Goal: Task Accomplishment & Management: Use online tool/utility

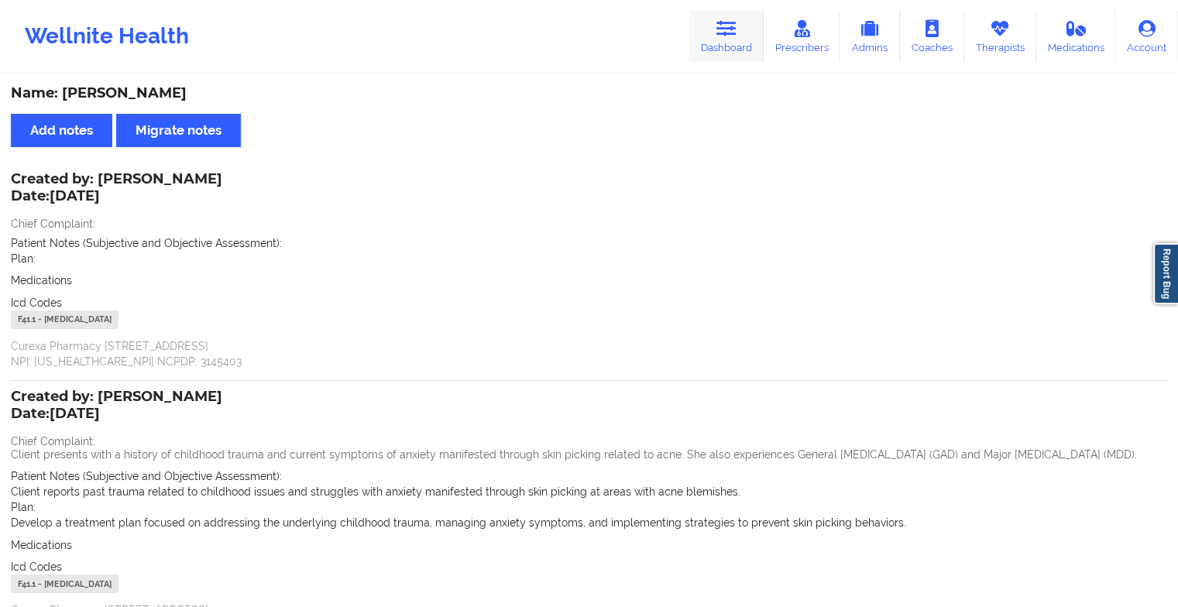
click at [722, 46] on link "Dashboard" at bounding box center [726, 36] width 74 height 51
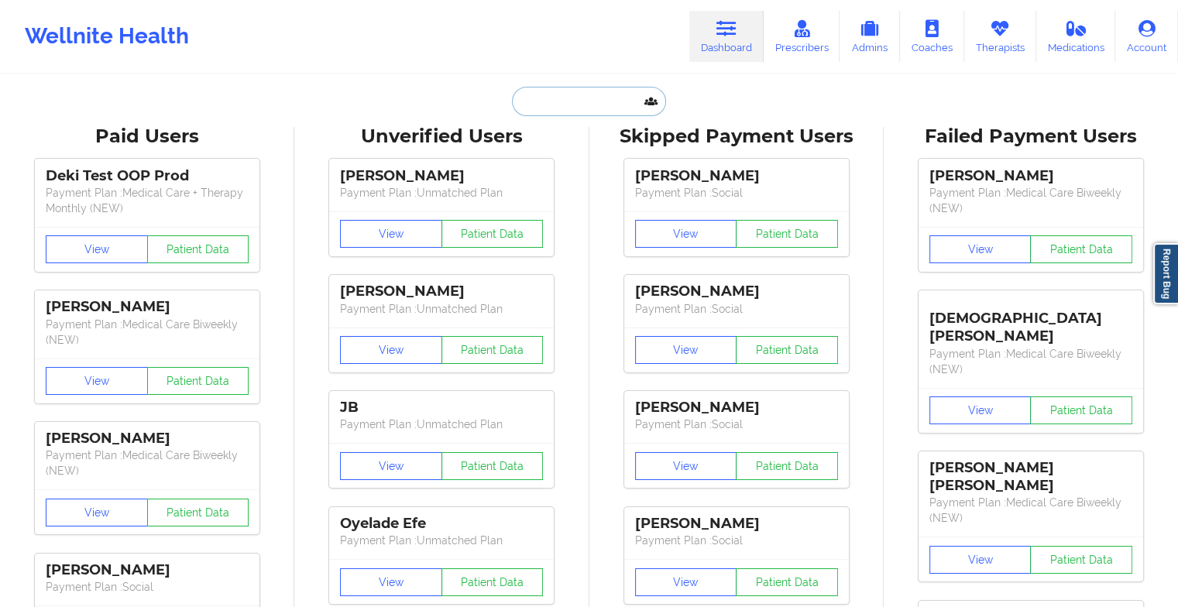
click at [620, 98] on input "text" at bounding box center [588, 101] width 153 height 29
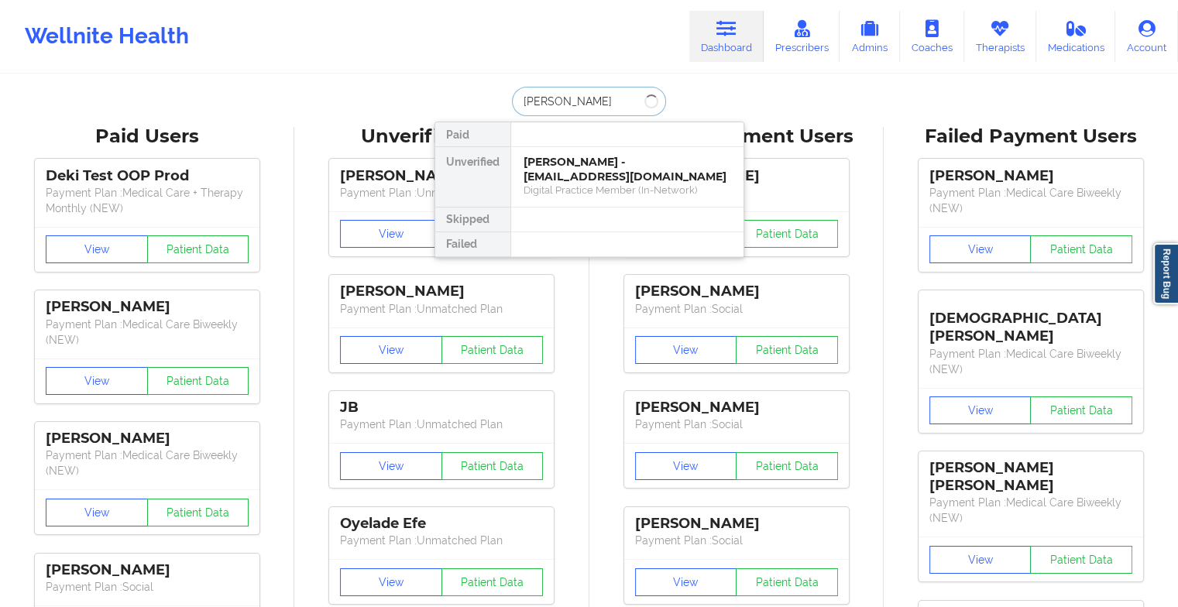
type input "[PERSON_NAME] c [PERSON_NAME]"
click at [573, 172] on div "[PERSON_NAME] - [EMAIL_ADDRESS][DOMAIN_NAME]" at bounding box center [627, 169] width 208 height 29
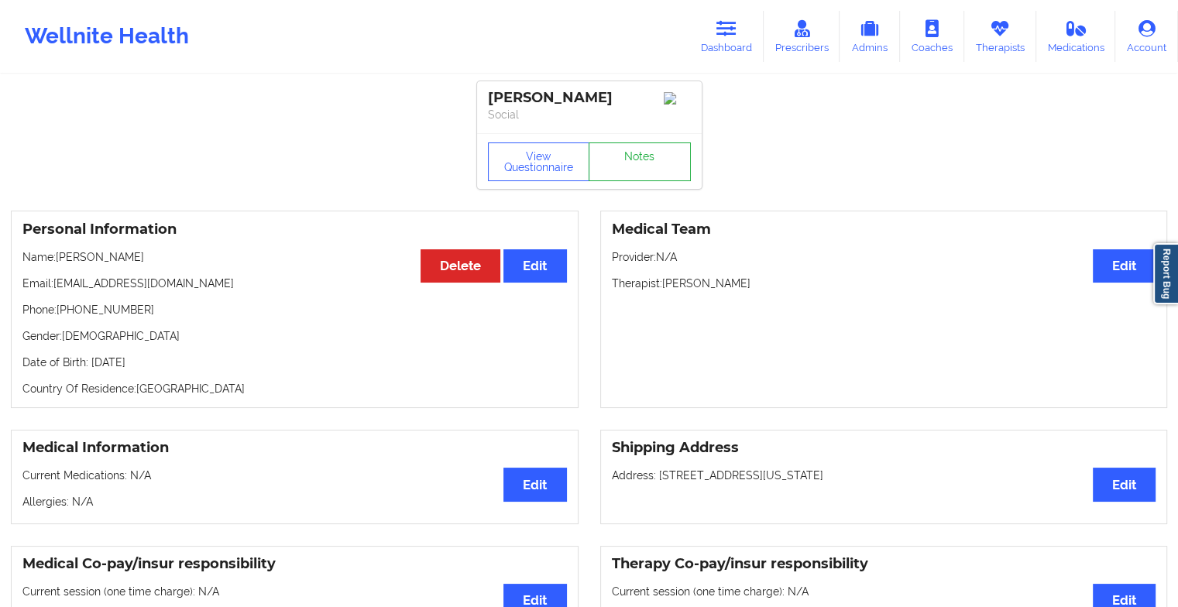
click at [640, 186] on div "View Questionnaire Notes" at bounding box center [589, 161] width 225 height 56
click at [641, 156] on link "Notes" at bounding box center [640, 161] width 102 height 39
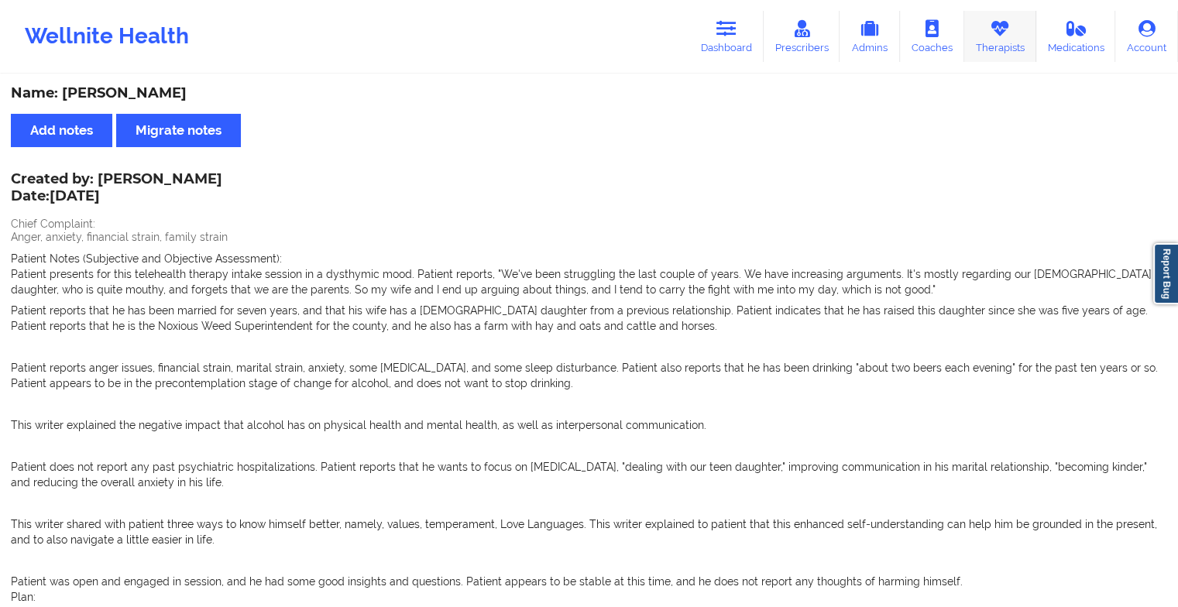
click at [1010, 47] on link "Therapists" at bounding box center [1000, 36] width 72 height 51
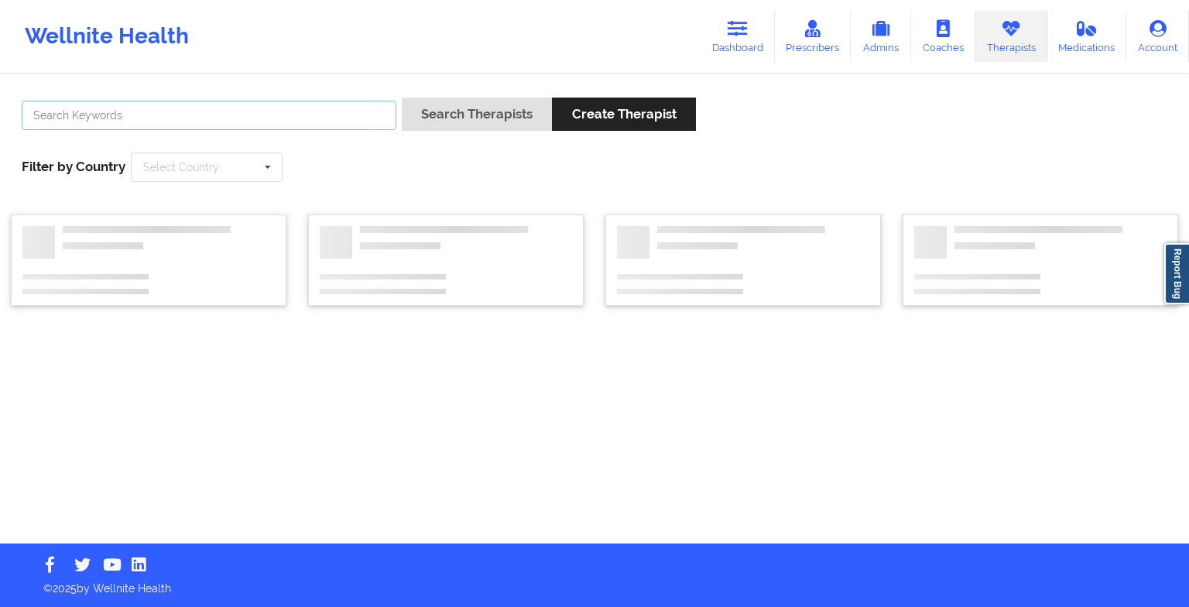
click at [339, 111] on input "text" at bounding box center [209, 115] width 375 height 29
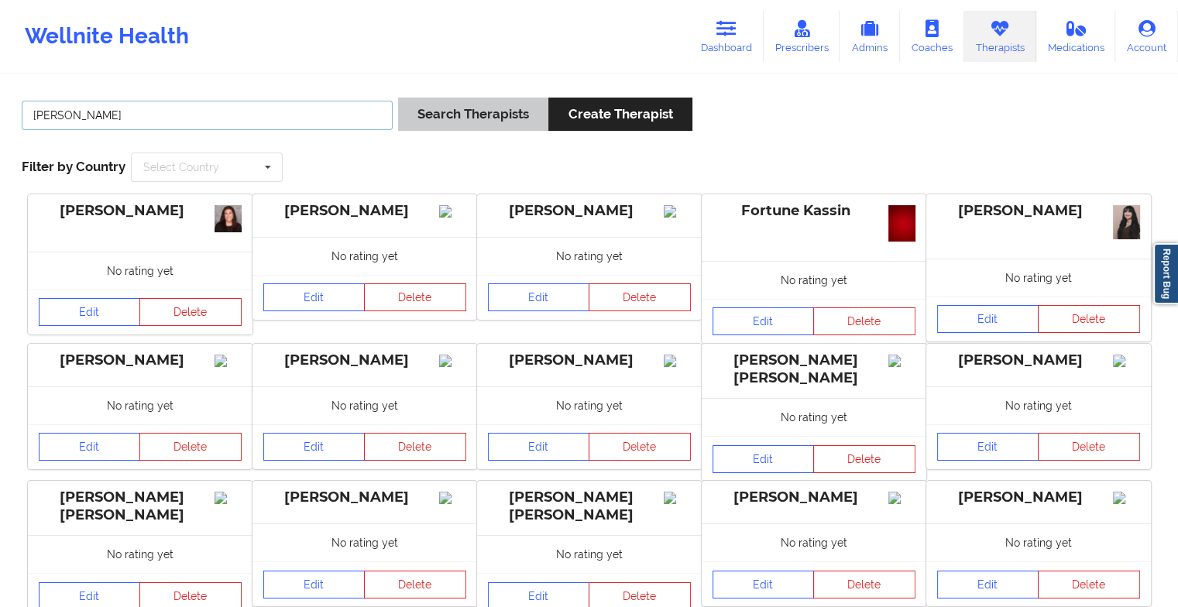
type input "[PERSON_NAME]"
click at [449, 112] on button "Search Therapists" at bounding box center [473, 114] width 150 height 33
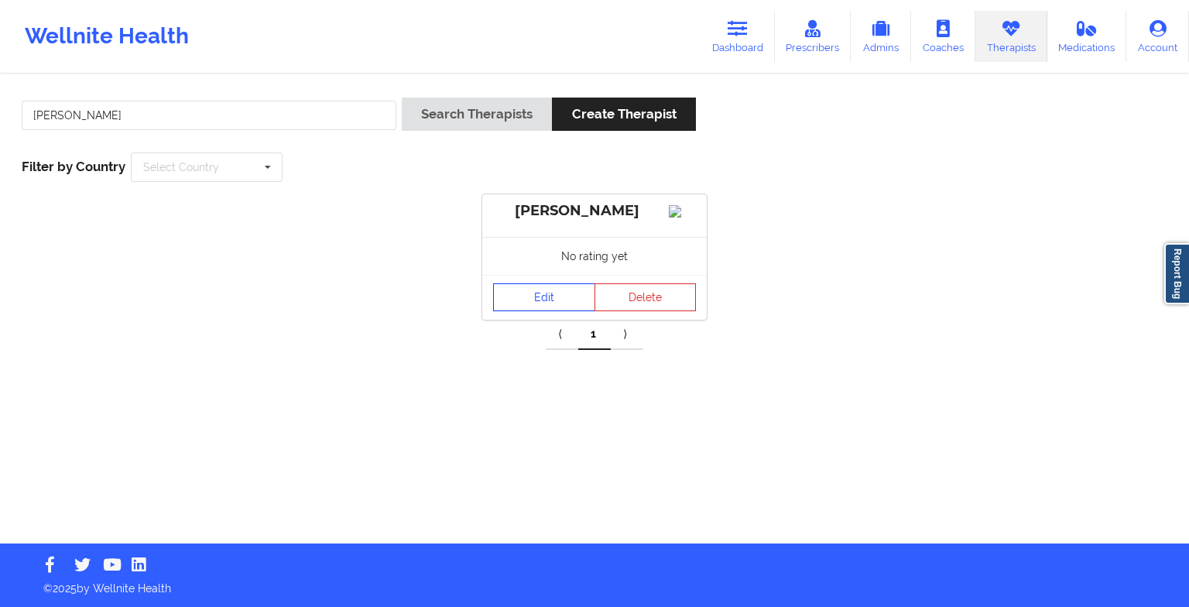
click at [531, 310] on link "Edit" at bounding box center [544, 297] width 102 height 28
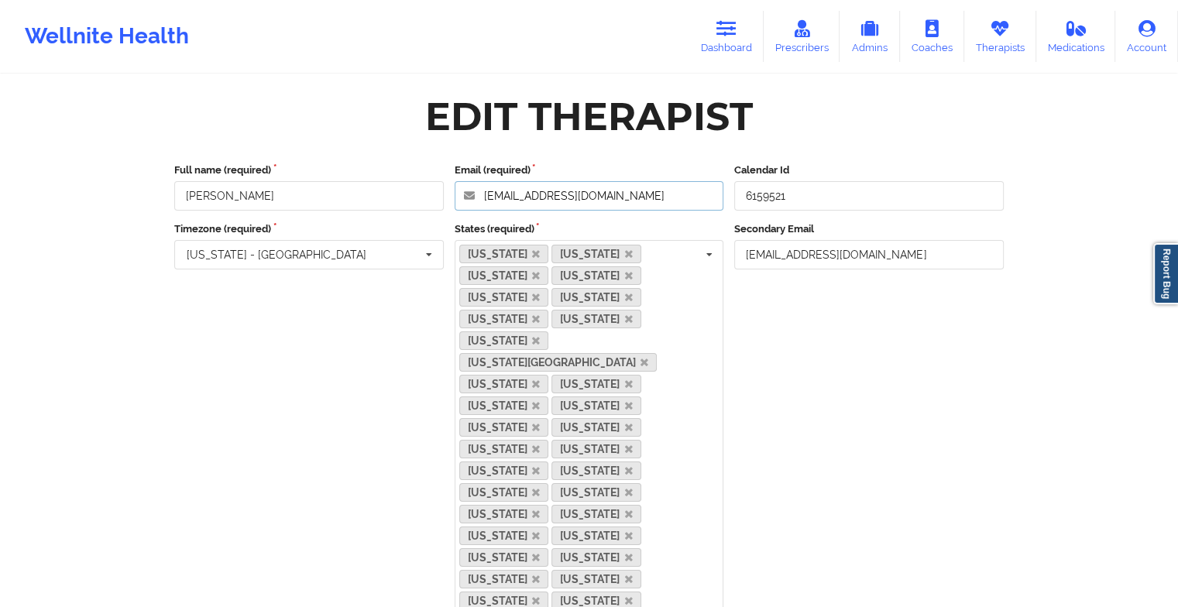
drag, startPoint x: 639, startPoint y: 198, endPoint x: 434, endPoint y: 173, distance: 205.9
click at [434, 173] on div "Full name (required) [PERSON_NAME] Email (required) [EMAIL_ADDRESS][DOMAIN_NAME…" at bounding box center [589, 187] width 840 height 48
click at [703, 27] on link "Dashboard" at bounding box center [726, 36] width 74 height 51
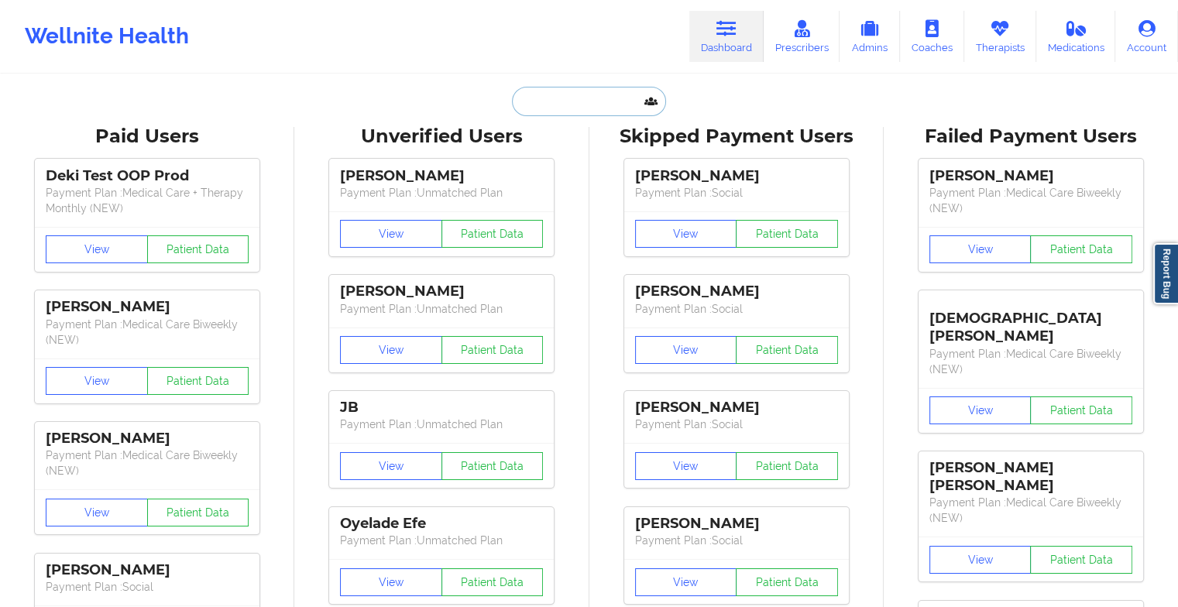
click at [517, 95] on input "text" at bounding box center [588, 101] width 153 height 29
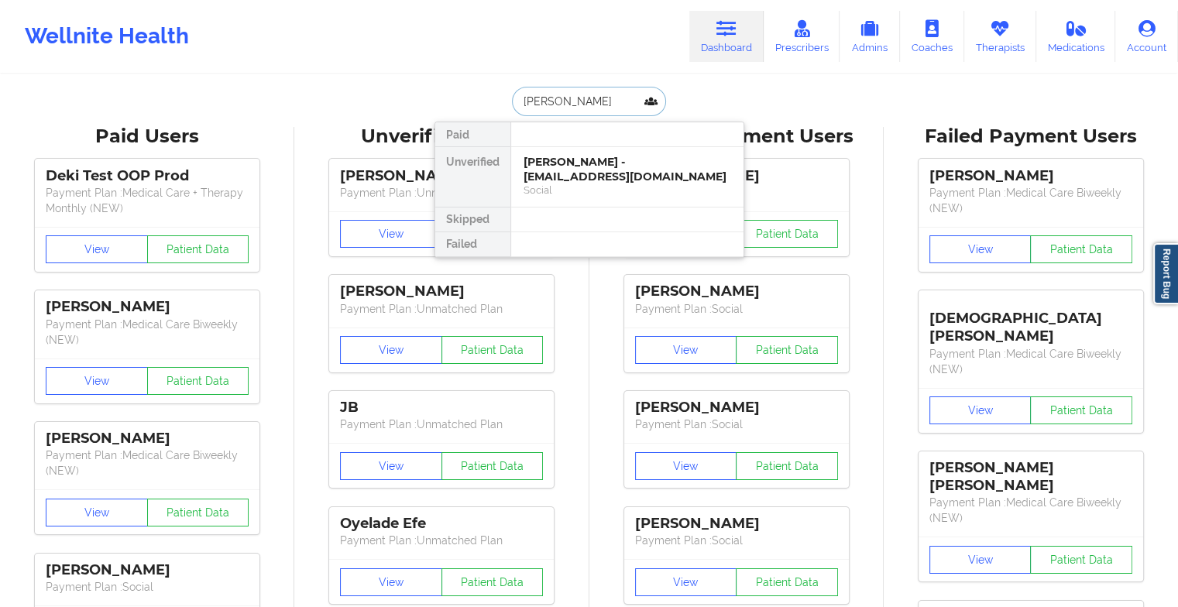
type input "[PERSON_NAME]"
click at [603, 171] on div "[PERSON_NAME] - [EMAIL_ADDRESS][DOMAIN_NAME]" at bounding box center [627, 169] width 208 height 29
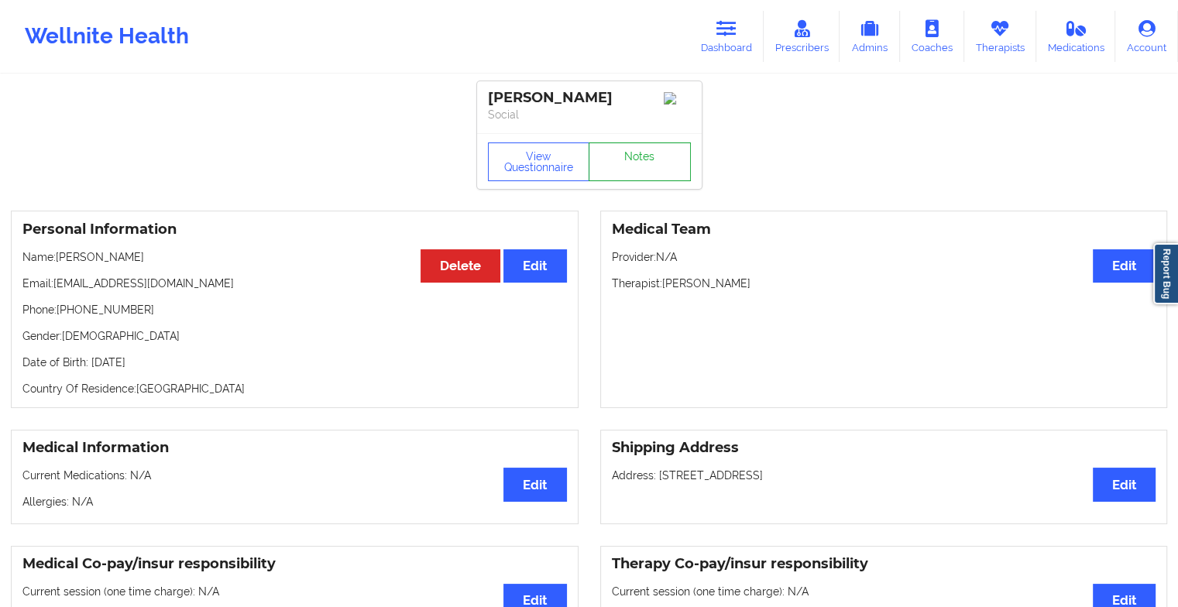
click at [610, 163] on link "Notes" at bounding box center [640, 161] width 102 height 39
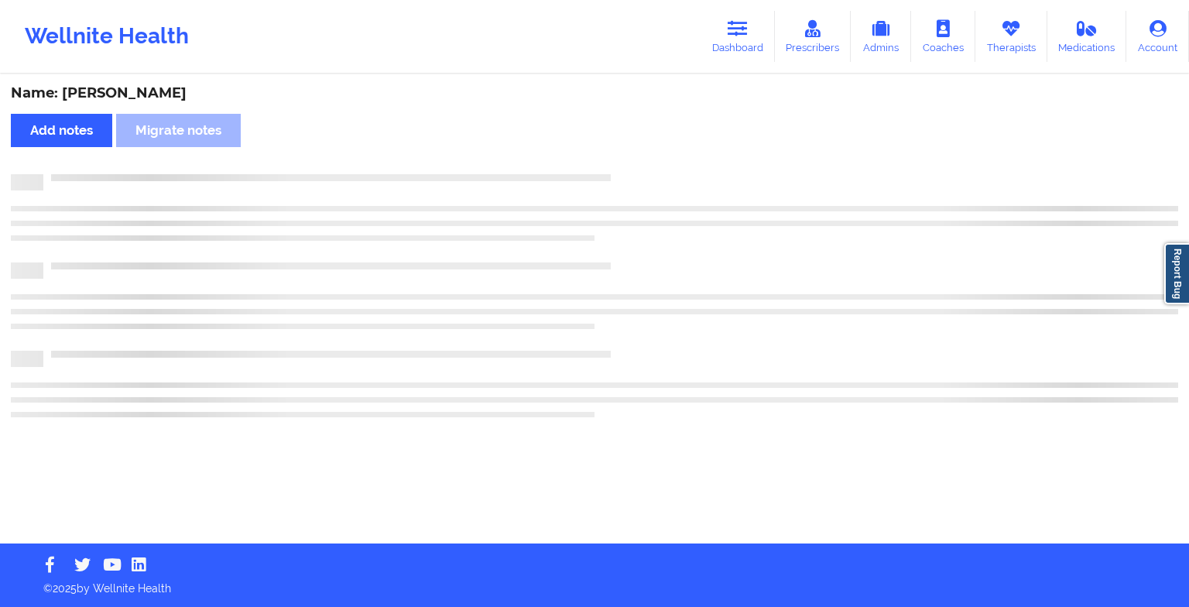
click at [610, 163] on div "Name: [PERSON_NAME] Add notes Migrate notes" at bounding box center [594, 310] width 1189 height 468
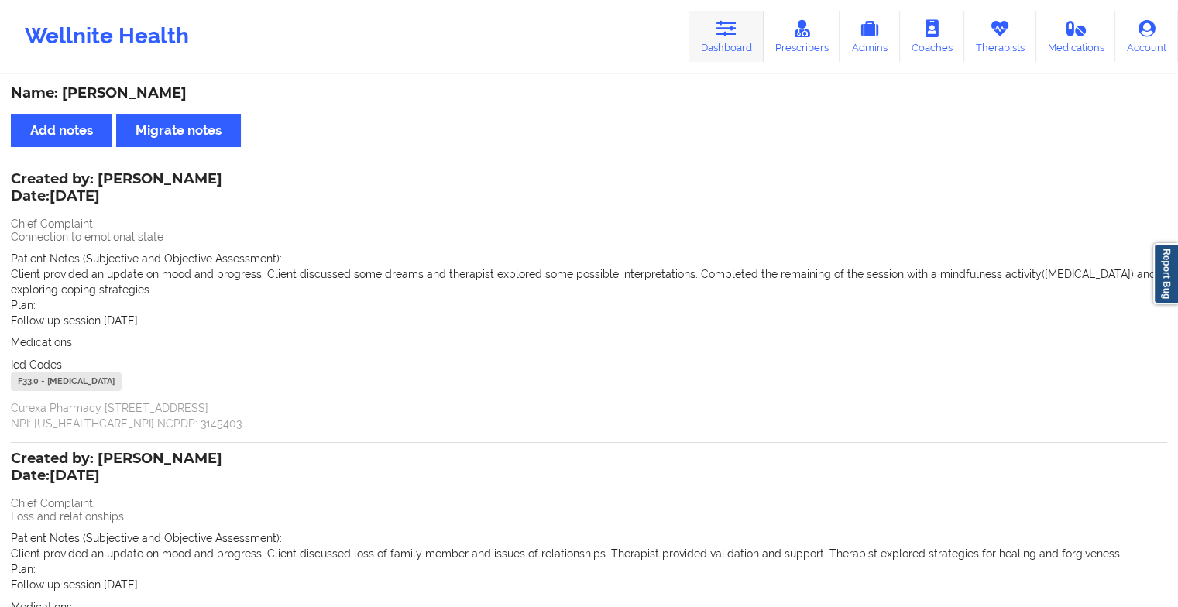
click at [729, 46] on link "Dashboard" at bounding box center [726, 36] width 74 height 51
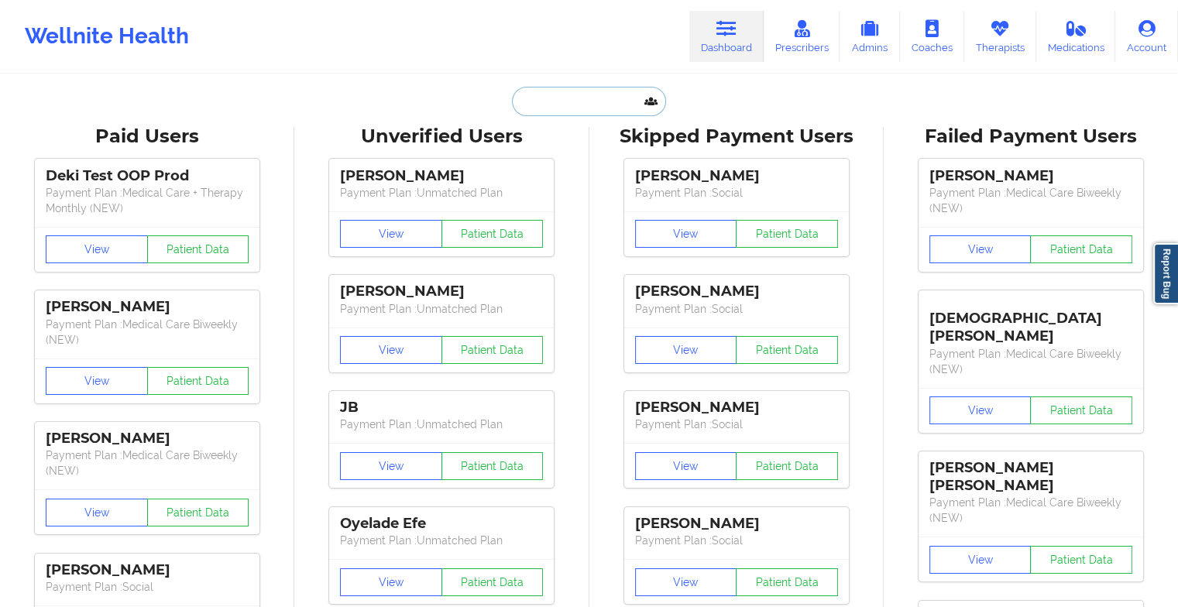
click at [576, 92] on input "text" at bounding box center [588, 101] width 153 height 29
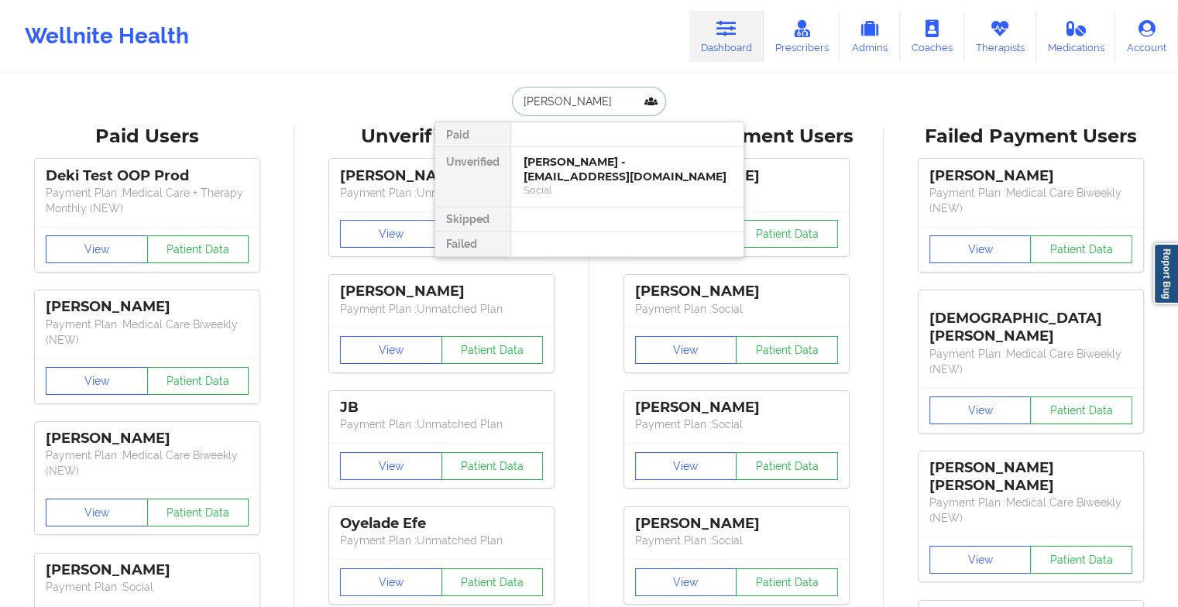
type input "[PERSON_NAME]"
click at [623, 173] on div "Grace Mulcahy - [EMAIL_ADDRESS][PERSON_NAME][DOMAIN_NAME]" at bounding box center [627, 169] width 208 height 29
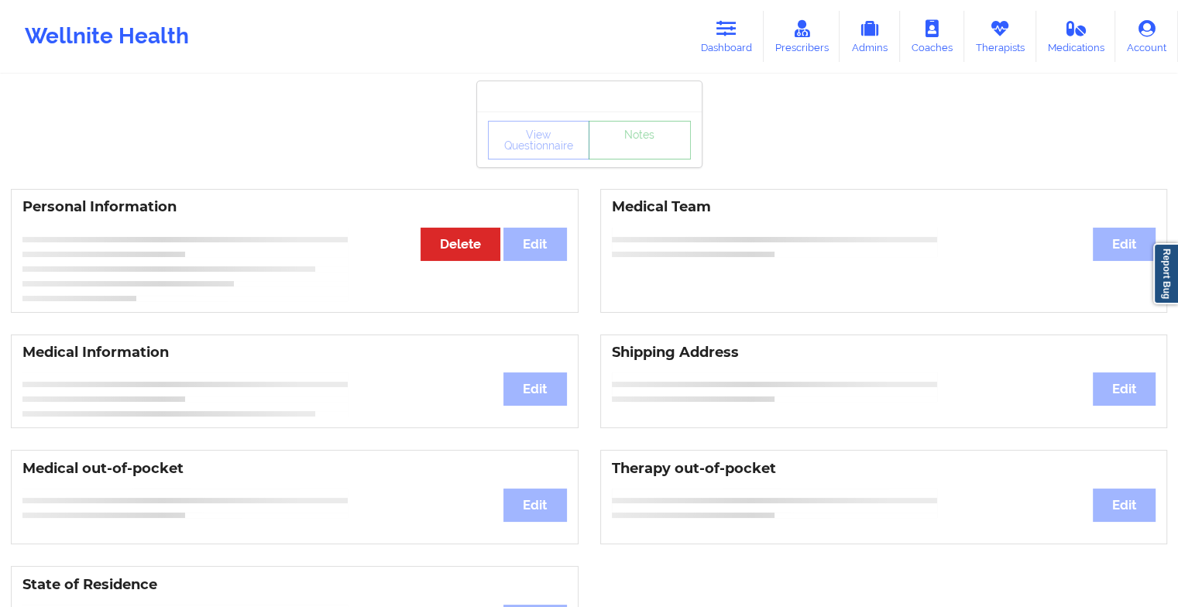
click at [644, 160] on link "Notes" at bounding box center [640, 140] width 102 height 39
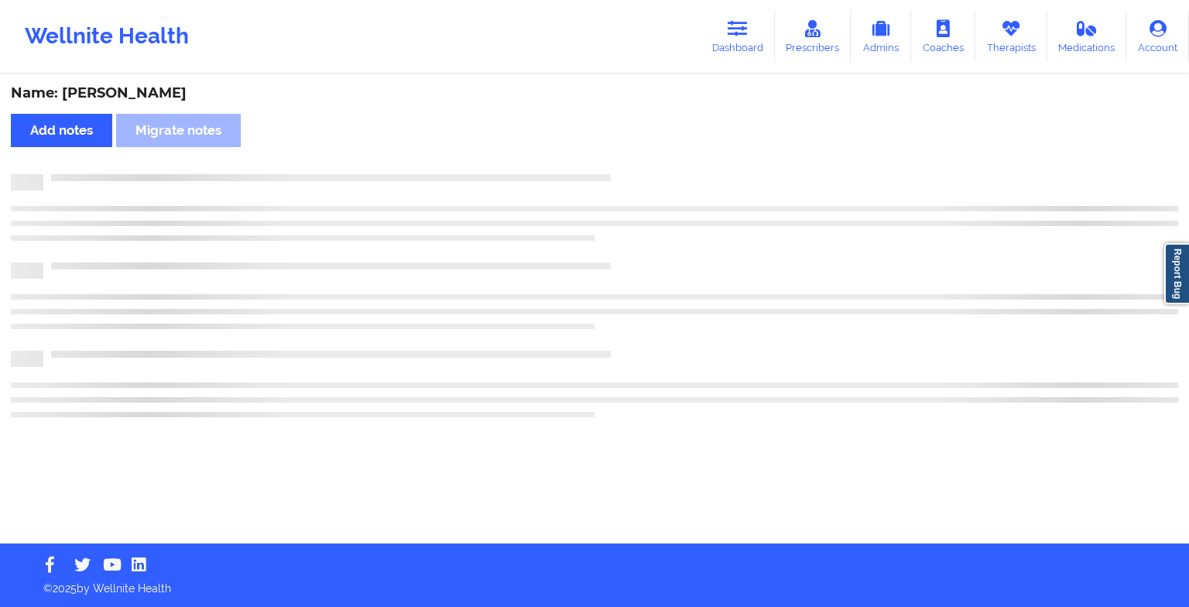
click at [644, 167] on div "Name: [PERSON_NAME] Add notes Migrate notes" at bounding box center [594, 310] width 1189 height 468
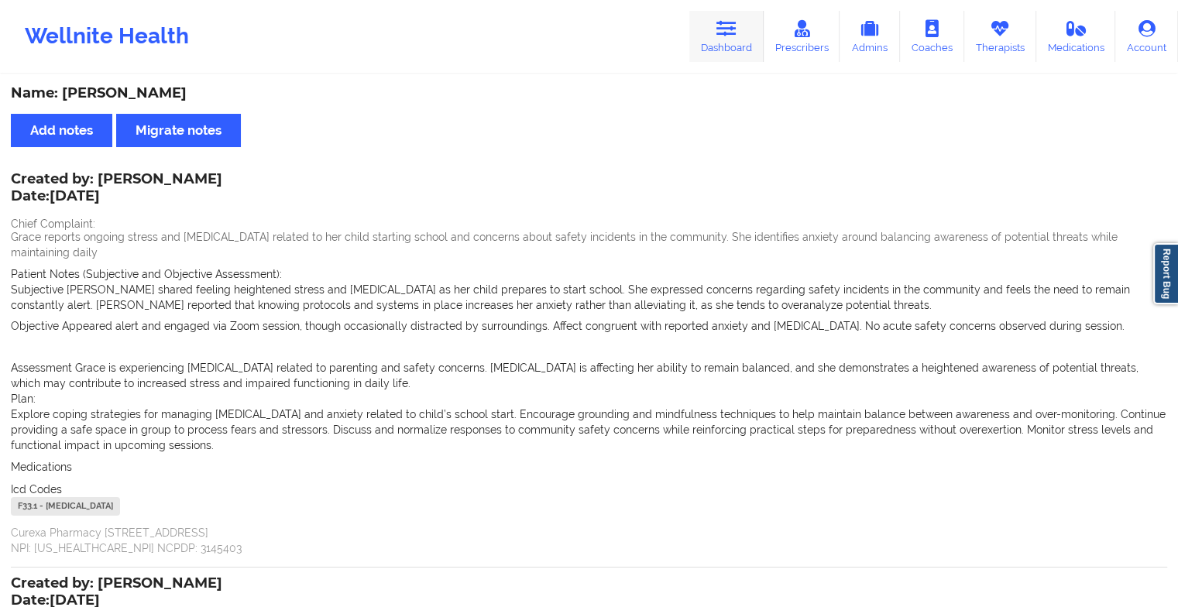
click at [743, 43] on link "Dashboard" at bounding box center [726, 36] width 74 height 51
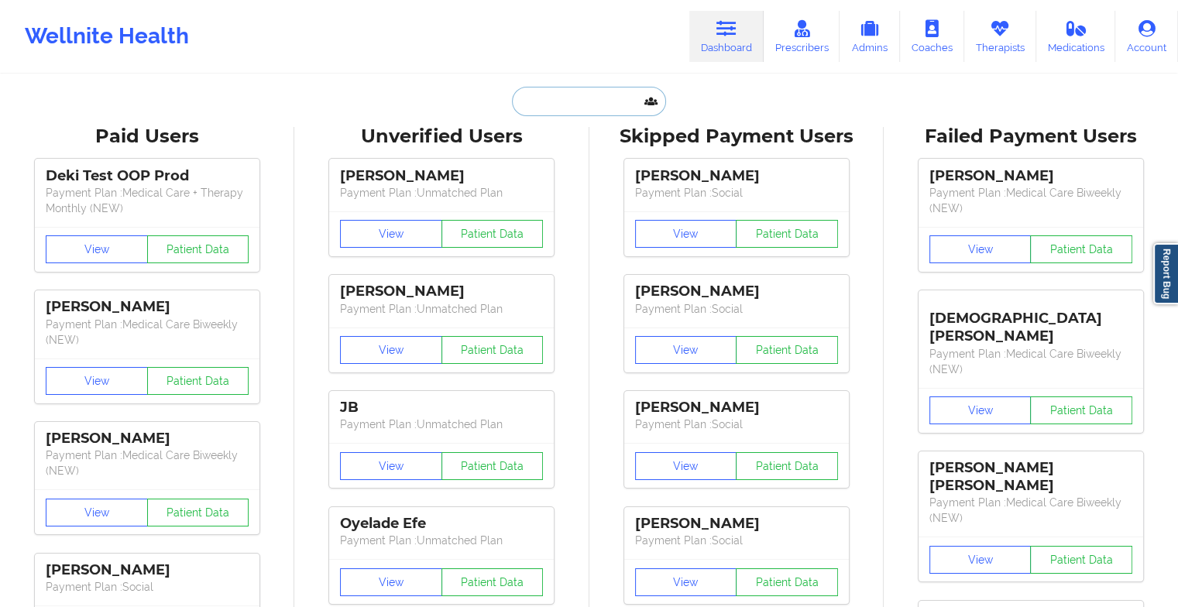
click at [604, 100] on input "text" at bounding box center [588, 101] width 153 height 29
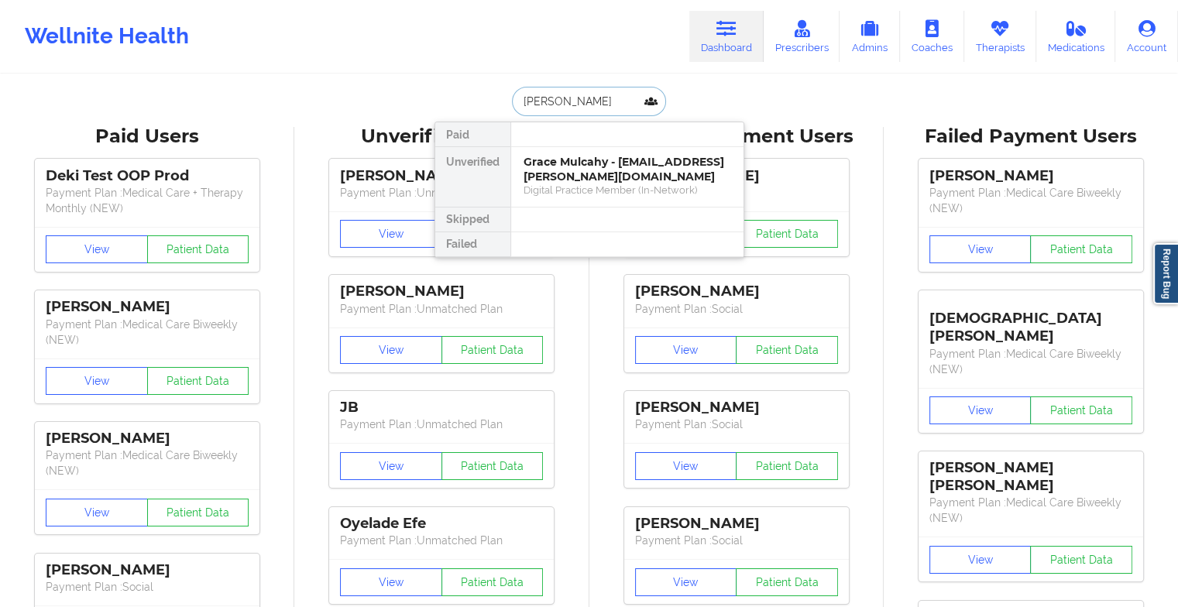
type input "[PERSON_NAME]"
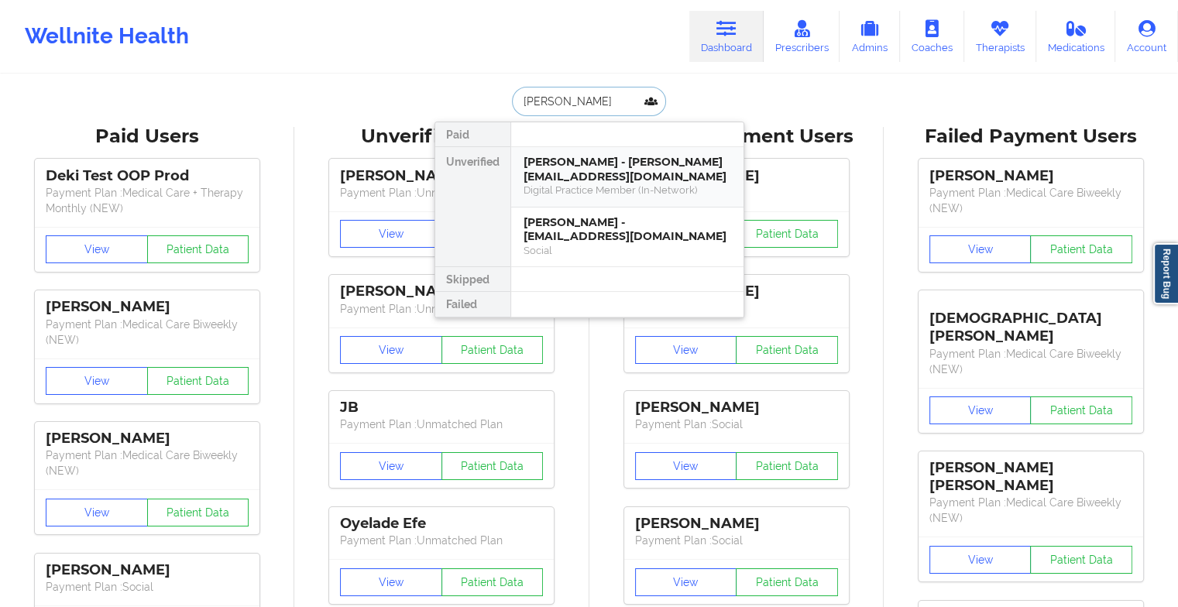
click at [624, 177] on div "[PERSON_NAME] - [PERSON_NAME][EMAIL_ADDRESS][DOMAIN_NAME]" at bounding box center [627, 169] width 208 height 29
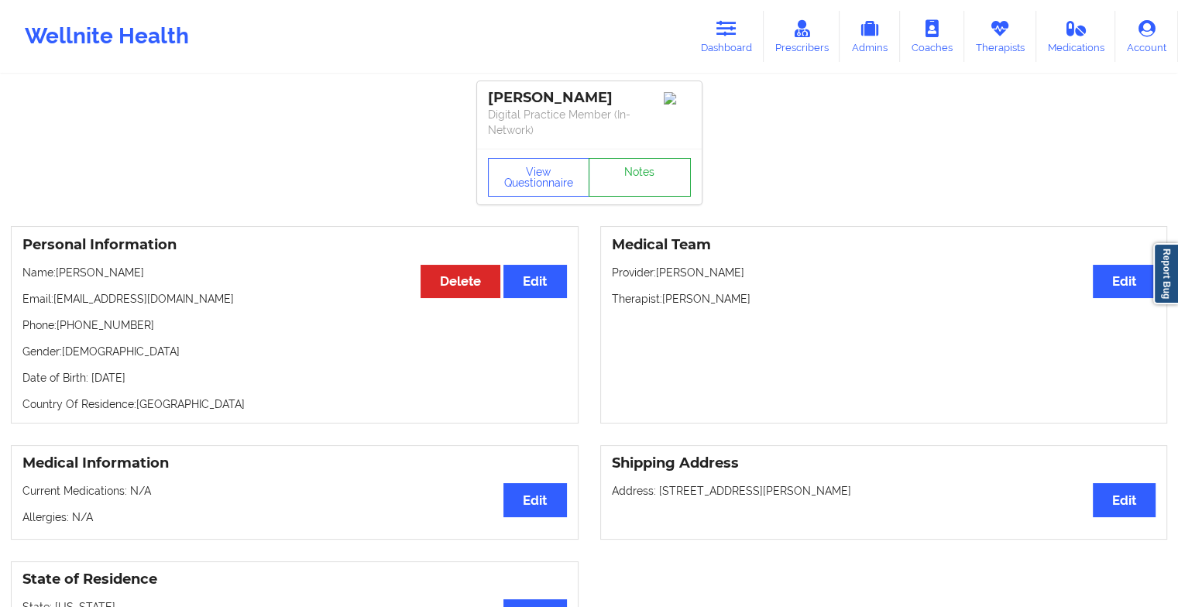
click at [632, 164] on link "Notes" at bounding box center [640, 177] width 102 height 39
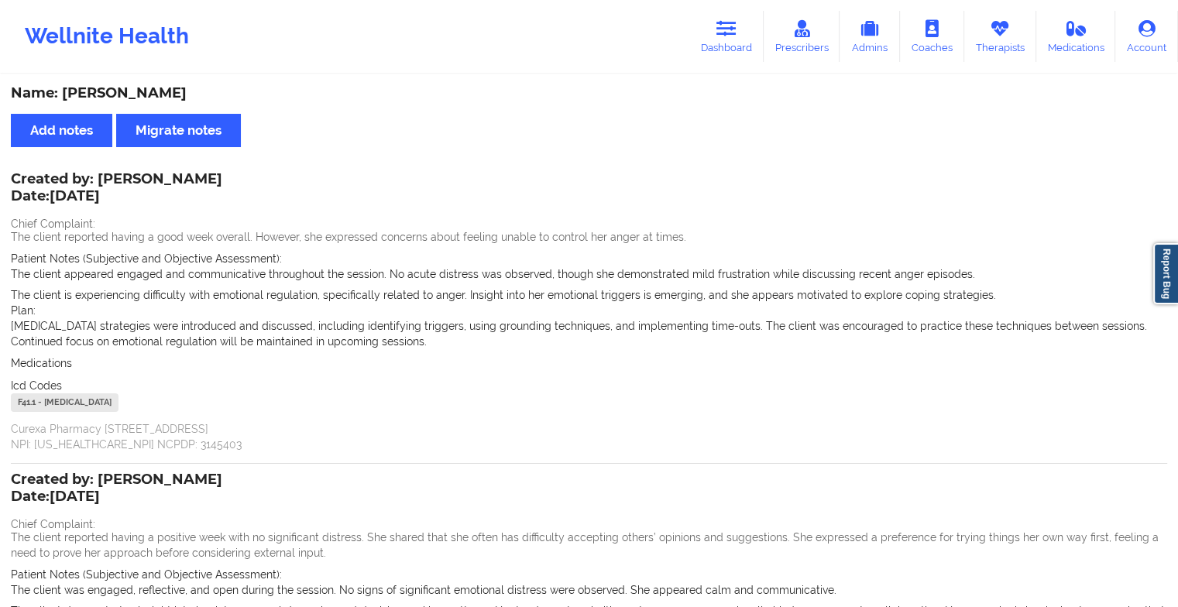
scroll to position [69, 0]
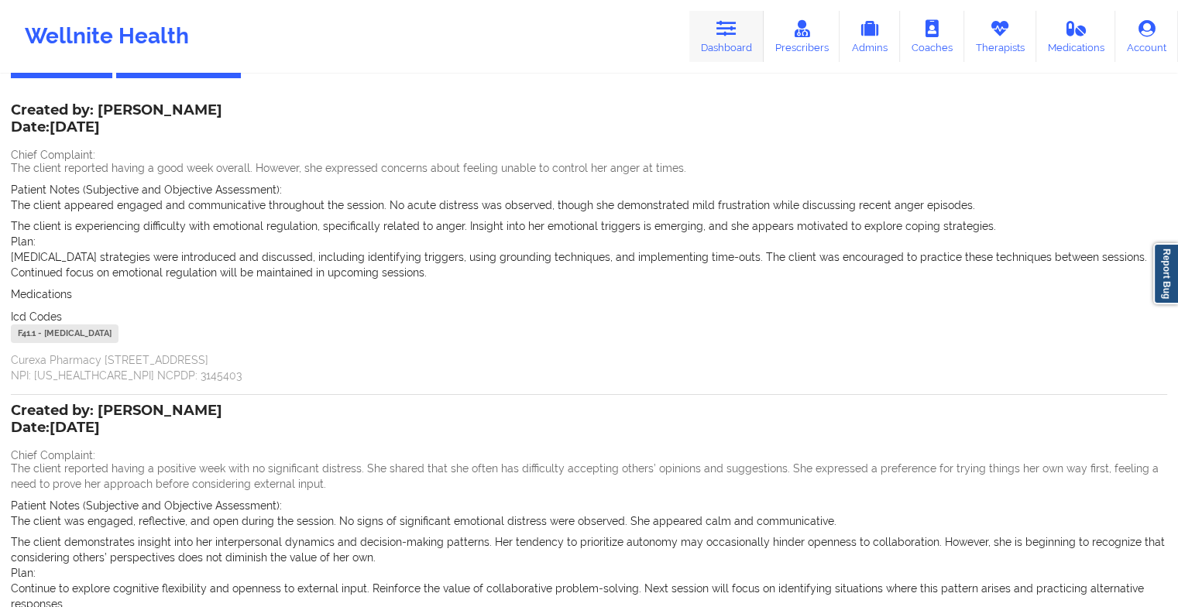
click at [711, 39] on link "Dashboard" at bounding box center [726, 36] width 74 height 51
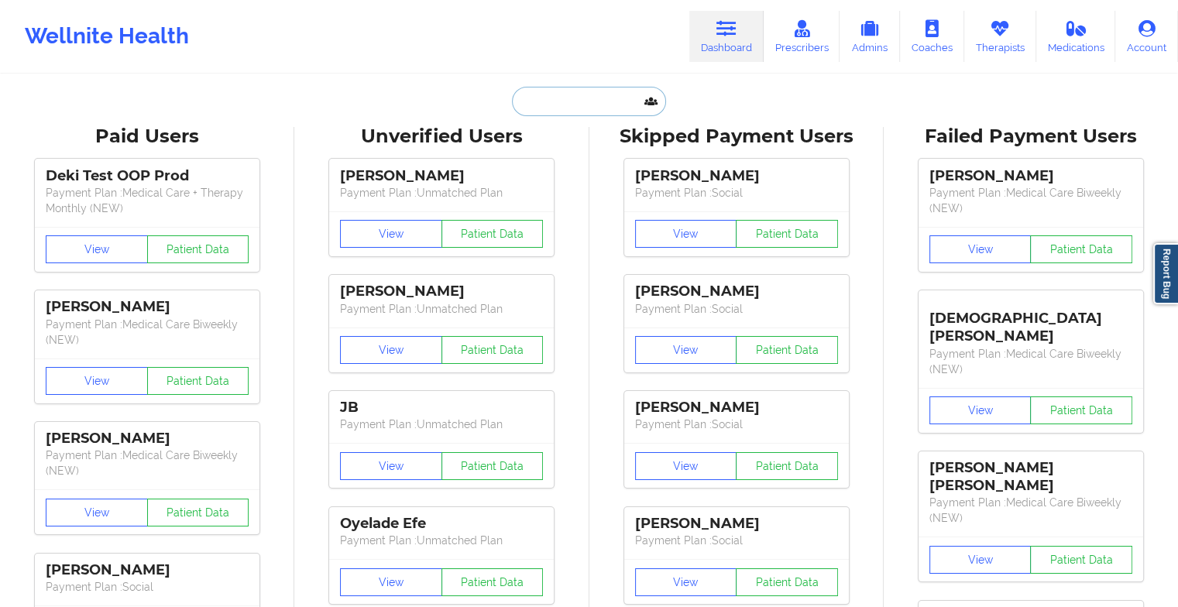
click at [583, 100] on input "text" at bounding box center [588, 101] width 153 height 29
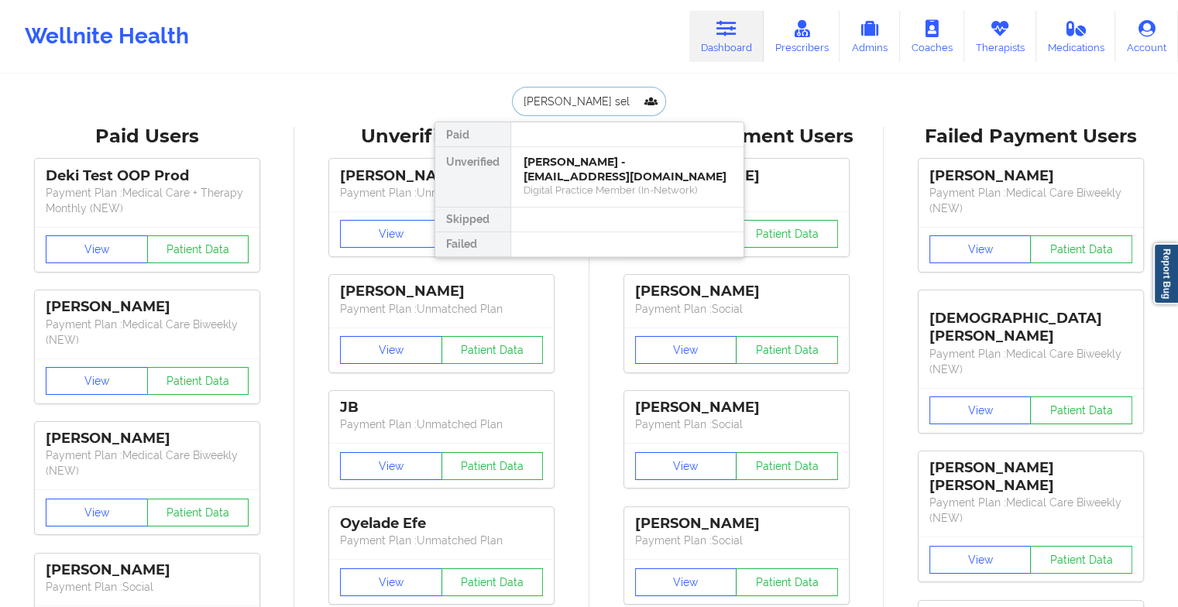
drag, startPoint x: 582, startPoint y: 186, endPoint x: 539, endPoint y: 500, distance: 317.3
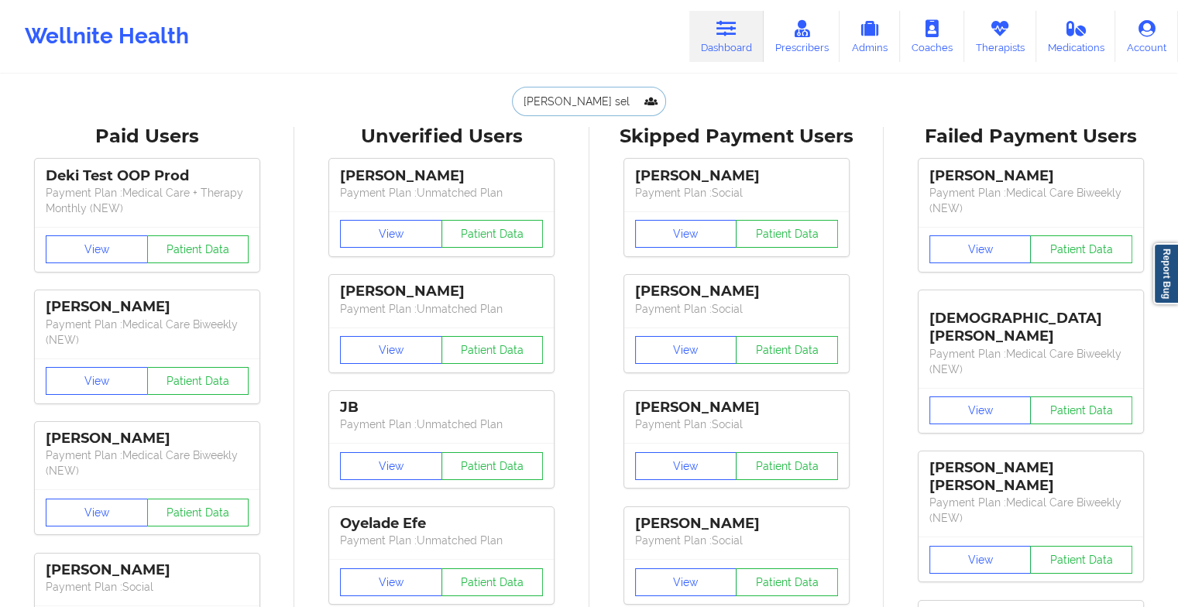
type input "[PERSON_NAME] sel"
